Goal: Find contact information: Find contact information

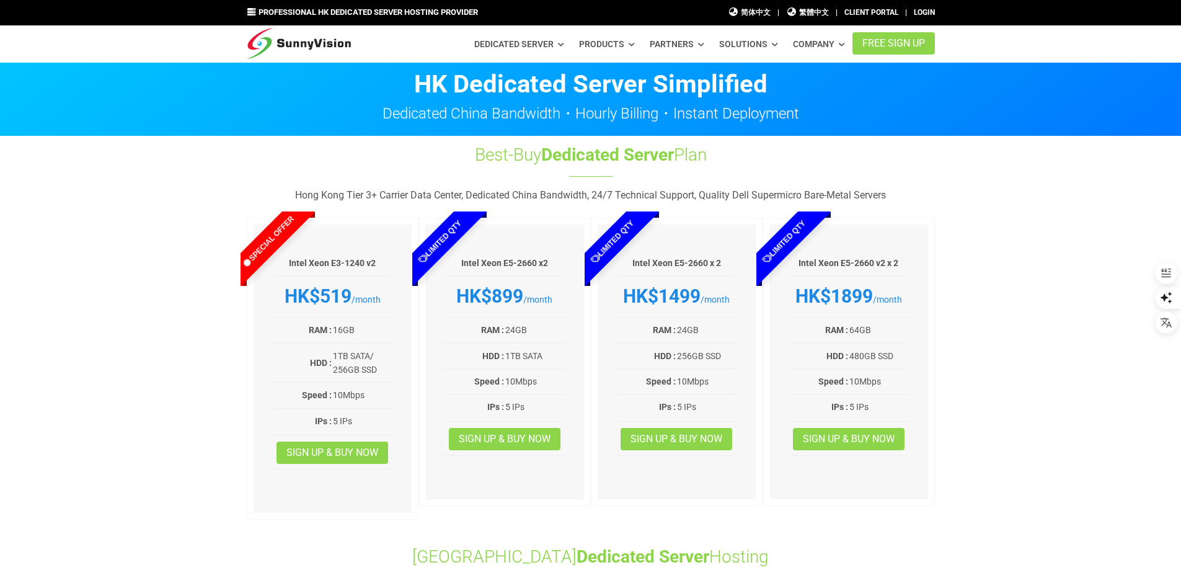
click at [310, 48] on img at bounding box center [299, 40] width 105 height 31
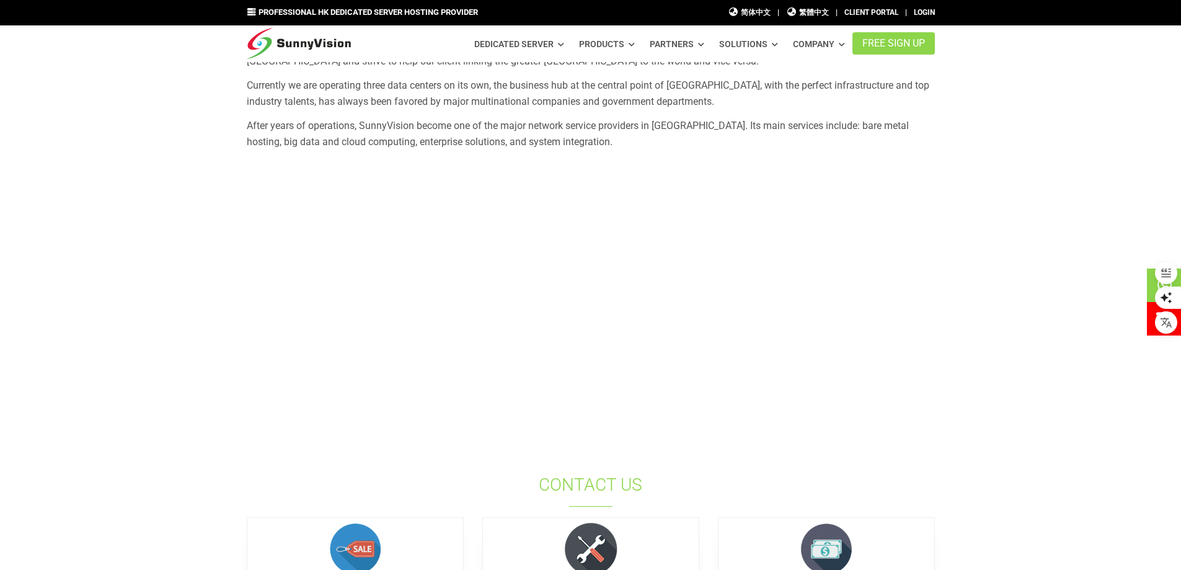
scroll to position [434, 0]
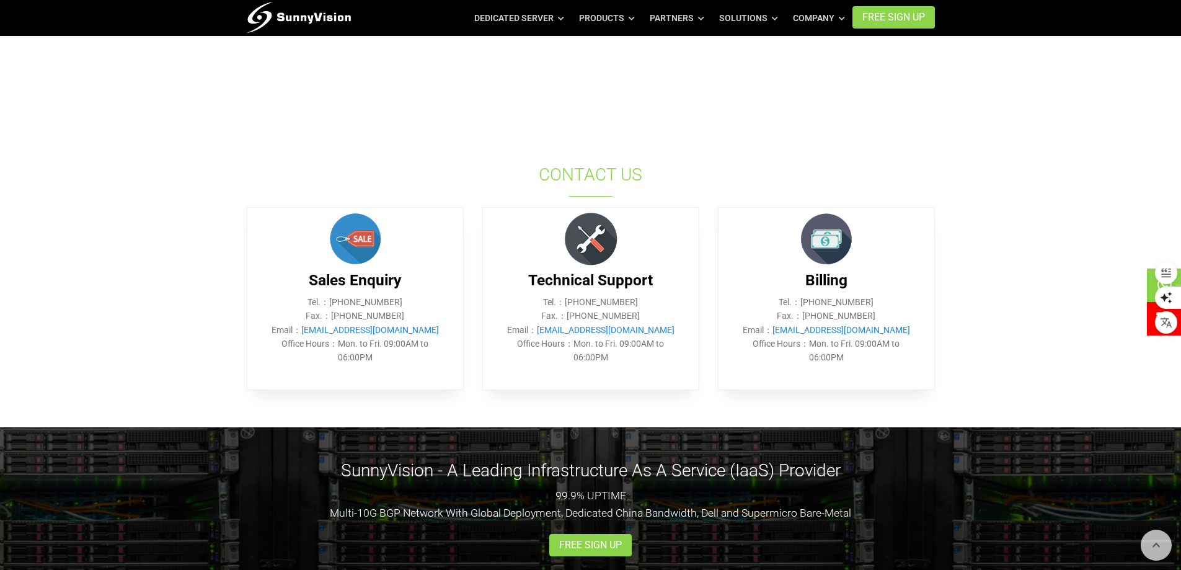
click at [1041, 324] on section "SunnyVision Limited holds different group of brands, service including Data Cen…" at bounding box center [590, 65] width 1181 height 724
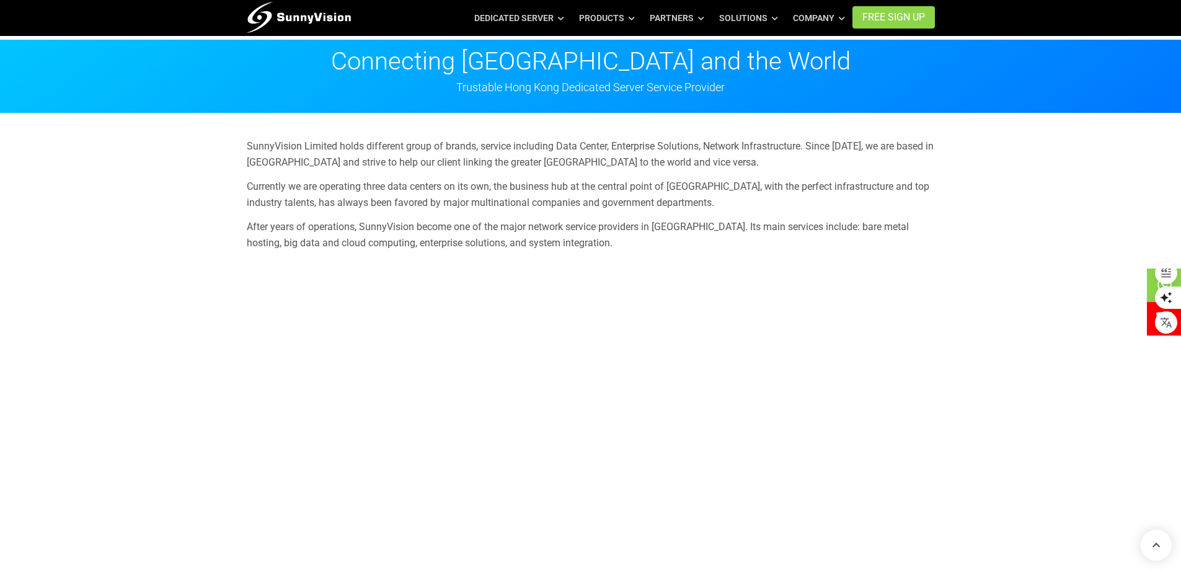
scroll to position [0, 0]
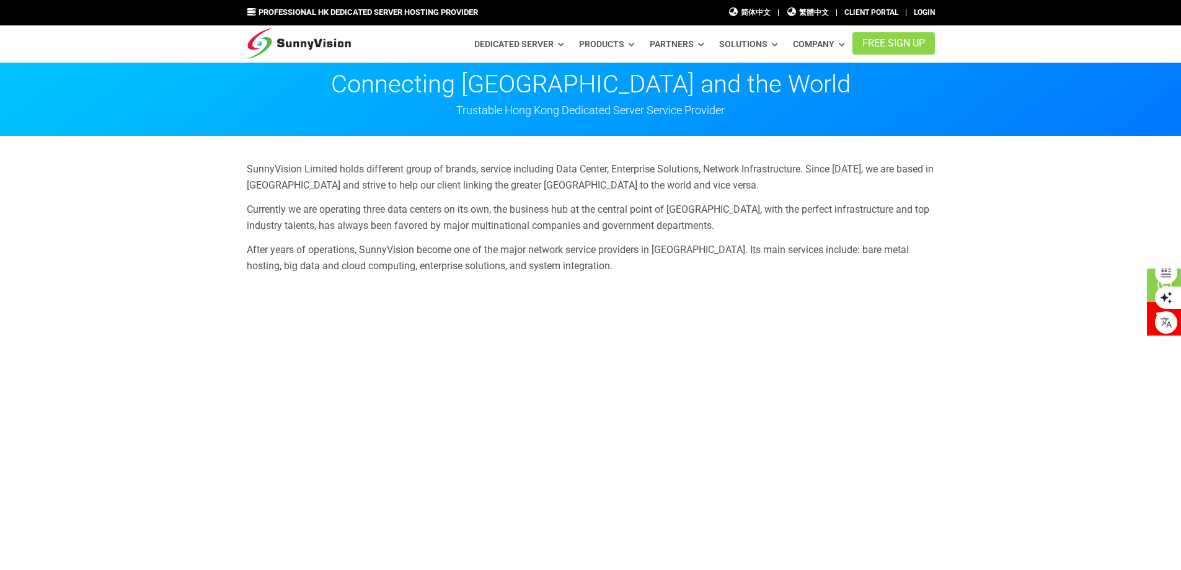
click at [259, 26] on img at bounding box center [299, 40] width 105 height 31
